Goal: Transaction & Acquisition: Purchase product/service

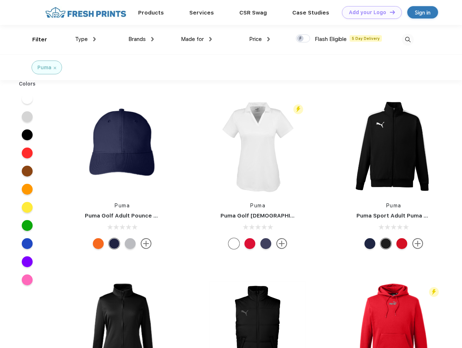
scroll to position [0, 0]
click at [369, 12] on link "Add your Logo Design Tool" at bounding box center [372, 12] width 60 height 13
click at [0, 0] on div "Design Tool" at bounding box center [0, 0] width 0 height 0
click at [389, 12] on link "Add your Logo Design Tool" at bounding box center [372, 12] width 60 height 13
click at [35, 40] on div "Filter" at bounding box center [39, 40] width 15 height 8
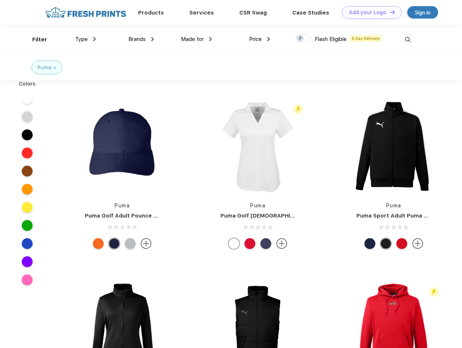
click at [86, 39] on span "Type" at bounding box center [81, 39] width 13 height 7
click at [141, 39] on span "Brands" at bounding box center [136, 39] width 17 height 7
click at [196, 39] on span "Made for" at bounding box center [192, 39] width 23 height 7
click at [260, 39] on span "Price" at bounding box center [255, 39] width 13 height 7
click at [303, 39] on div at bounding box center [303, 38] width 14 height 8
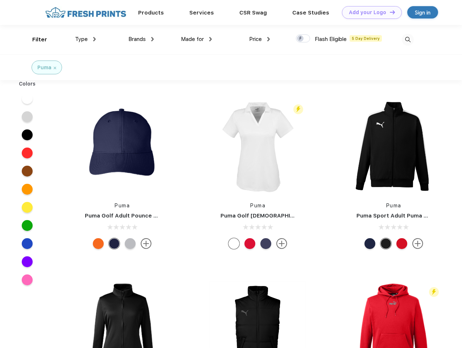
click at [300, 39] on input "checkbox" at bounding box center [298, 36] width 5 height 5
click at [407, 40] on img at bounding box center [408, 40] width 12 height 12
